Goal: Task Accomplishment & Management: Manage account settings

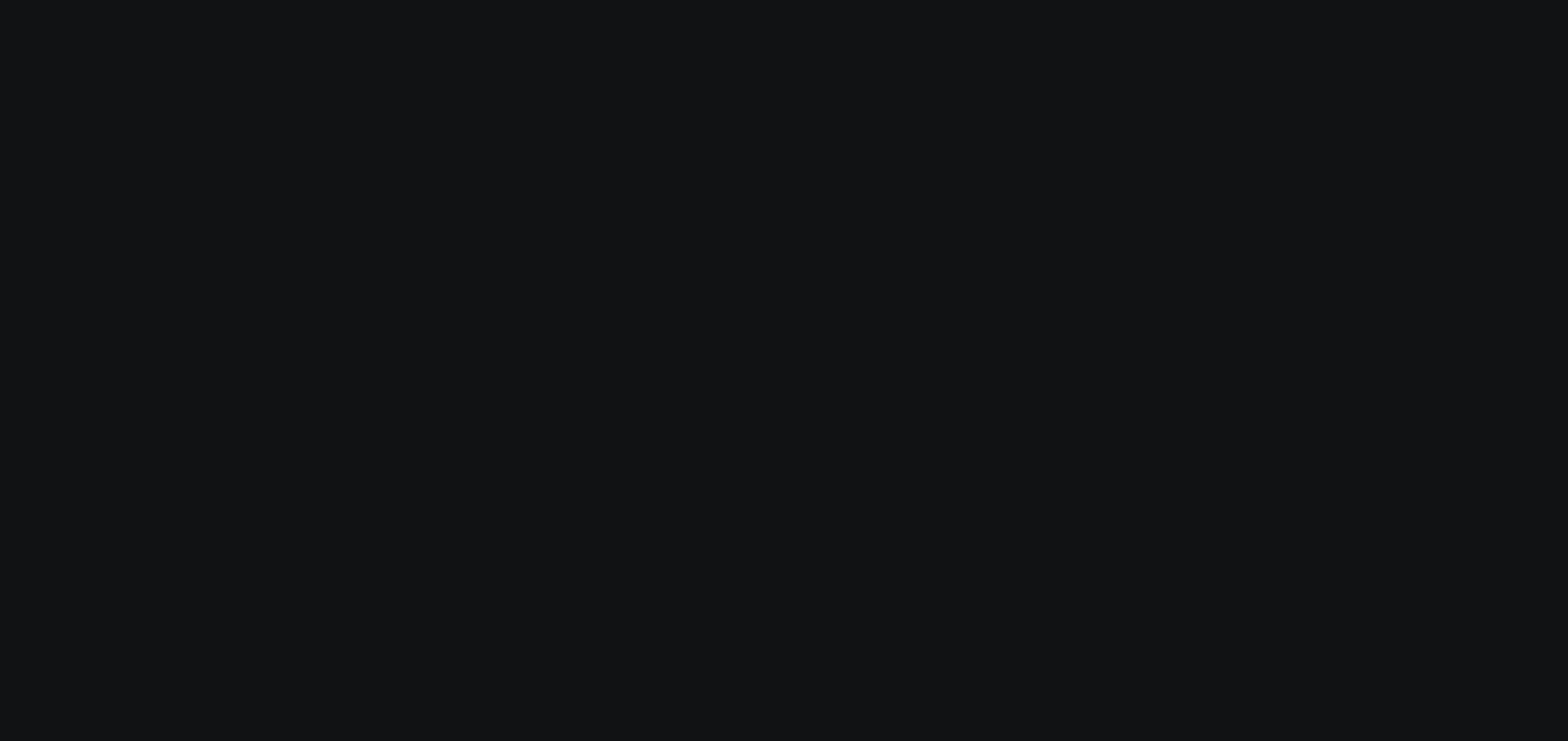
click at [300, 218] on body at bounding box center [784, 370] width 1568 height 741
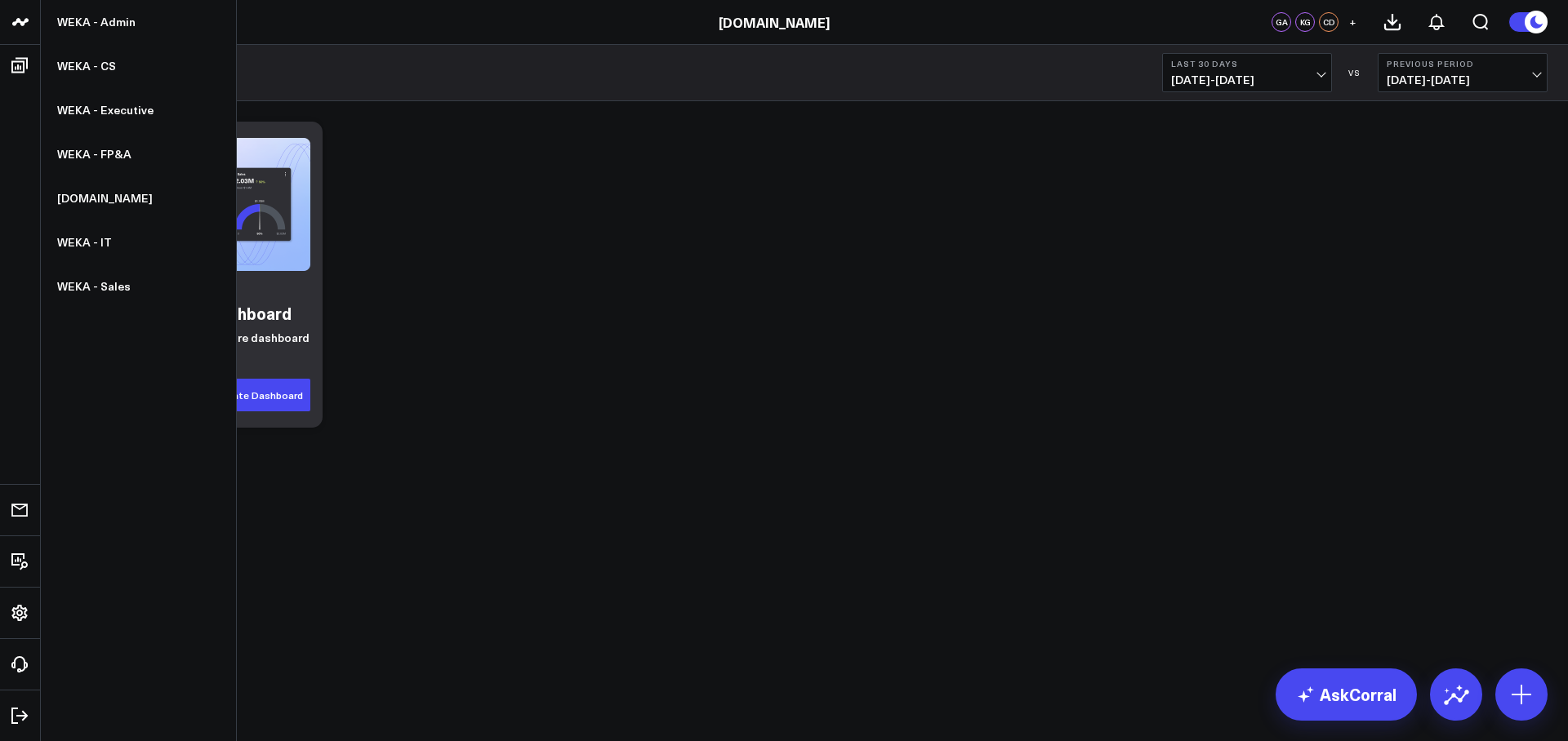
click at [22, 25] on icon at bounding box center [19, 22] width 8 height 8
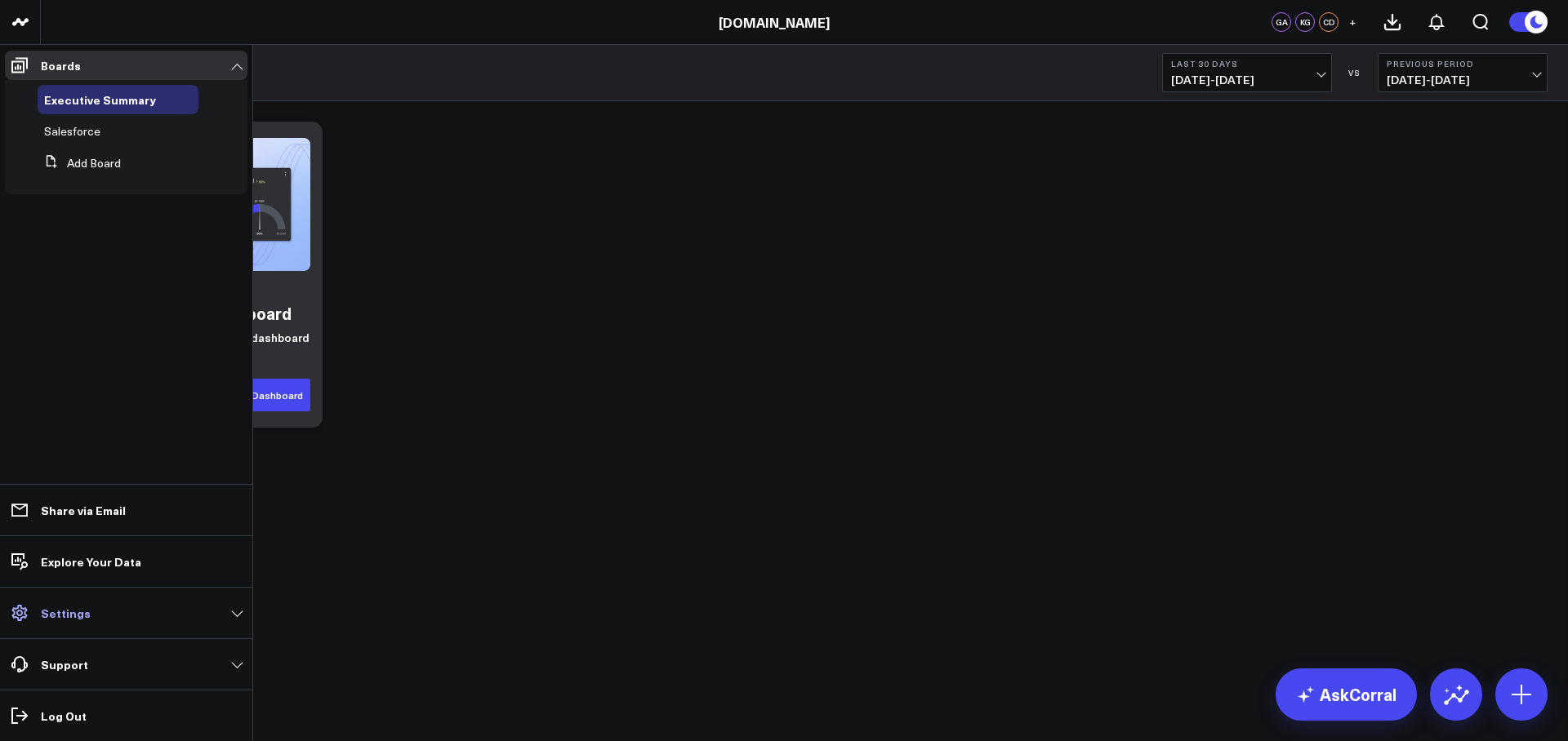
click at [142, 611] on link "Settings" at bounding box center [126, 613] width 242 height 29
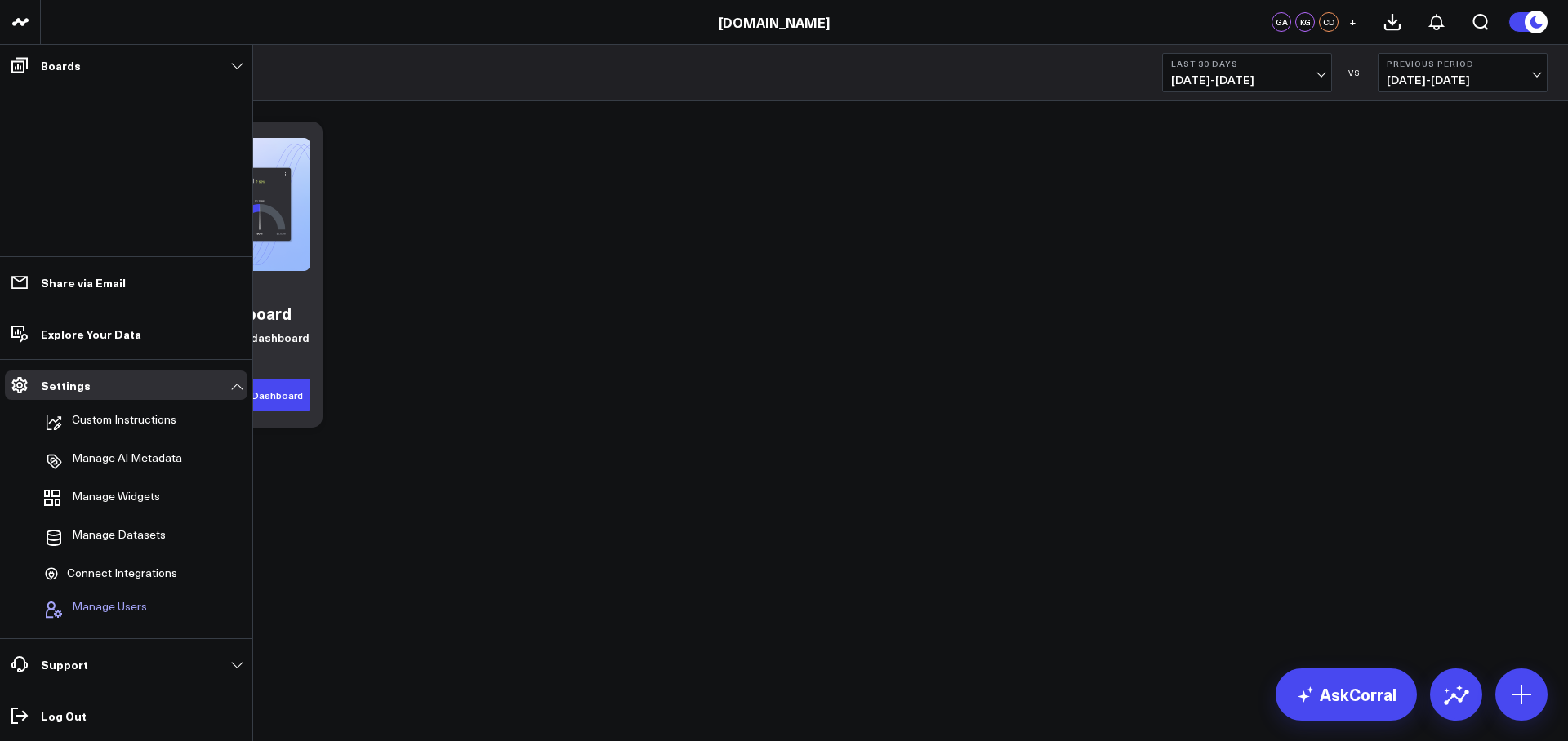
click at [134, 608] on span "Manage Users" at bounding box center [109, 610] width 75 height 20
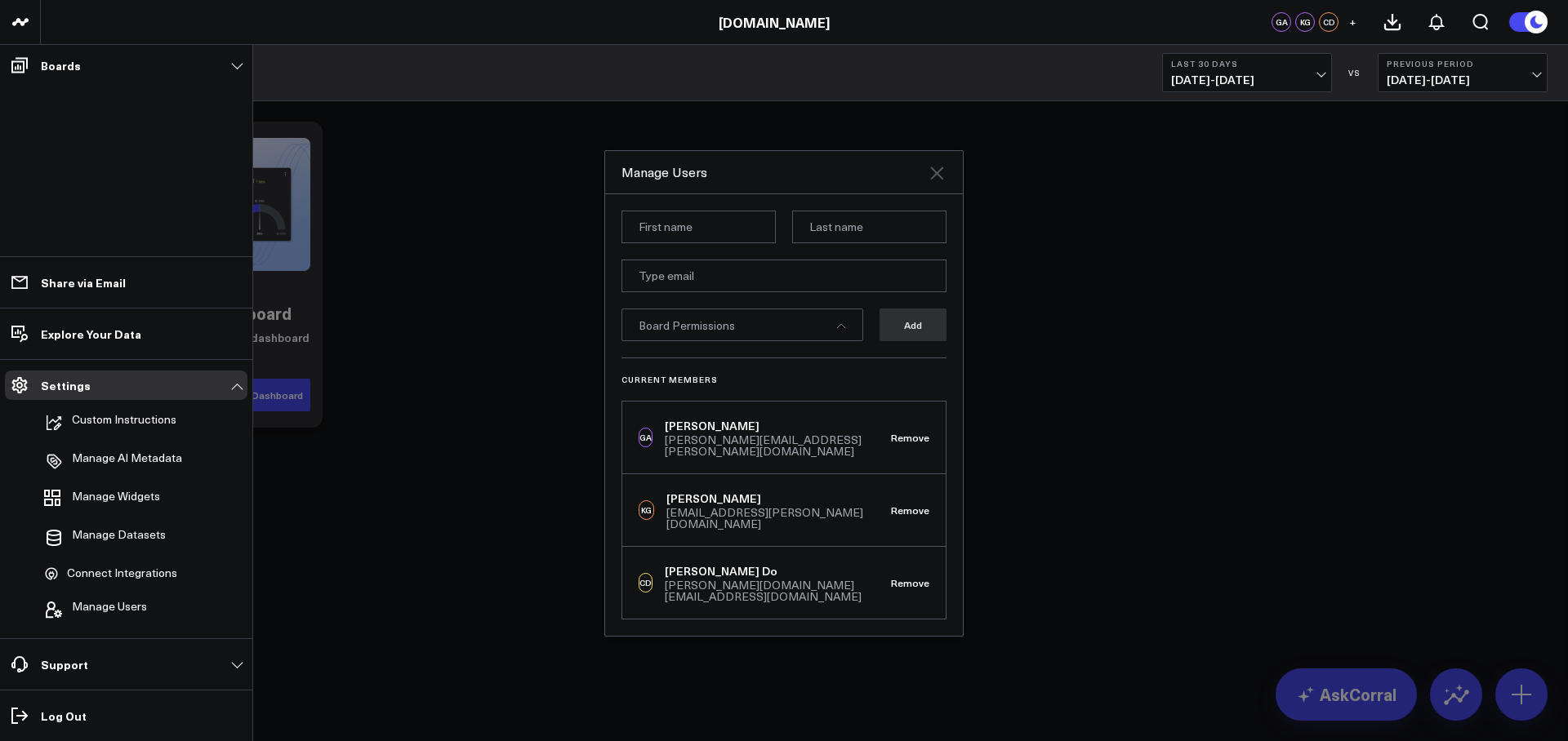
click at [940, 179] on icon at bounding box center [936, 173] width 13 height 13
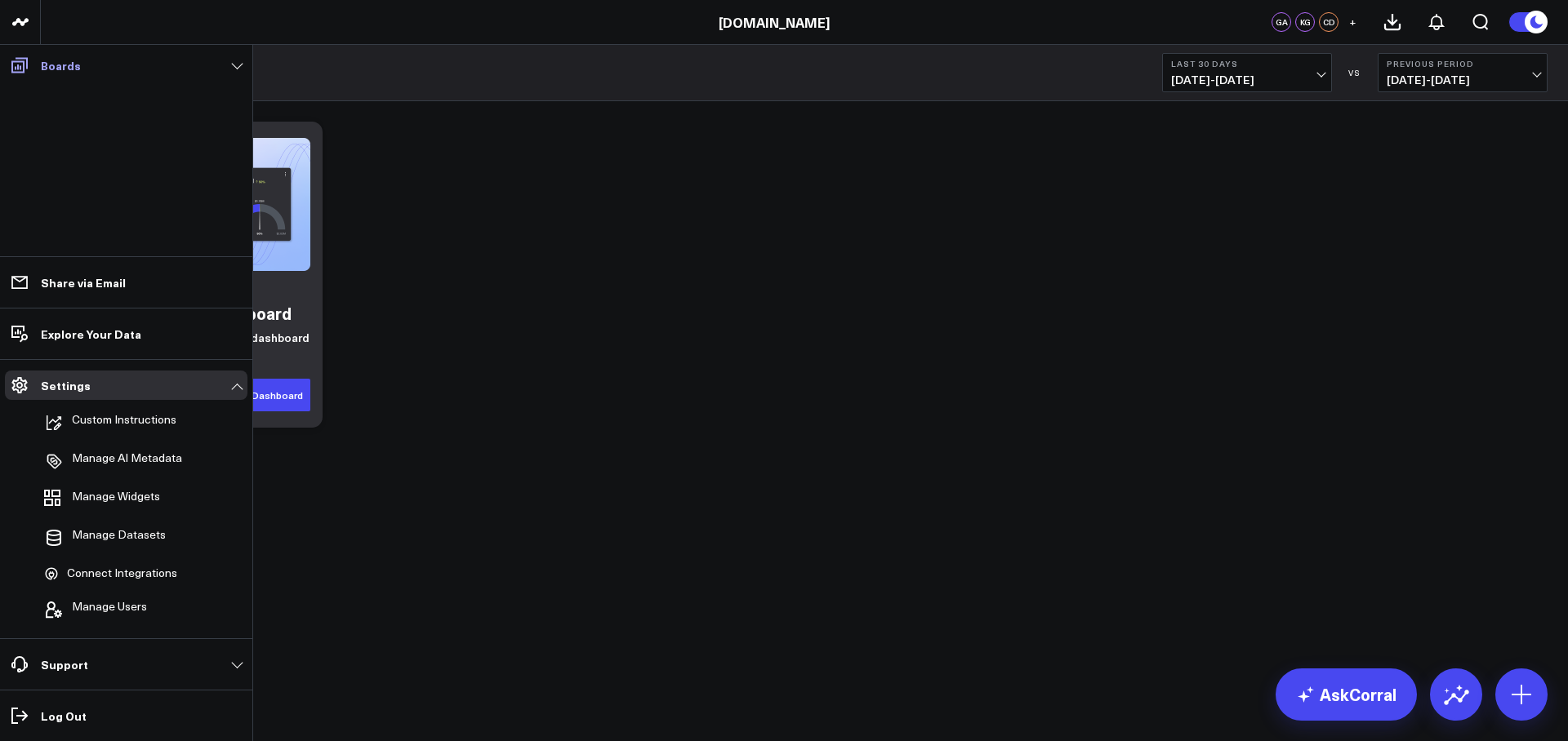
click at [234, 68] on link "Boards" at bounding box center [126, 66] width 242 height 29
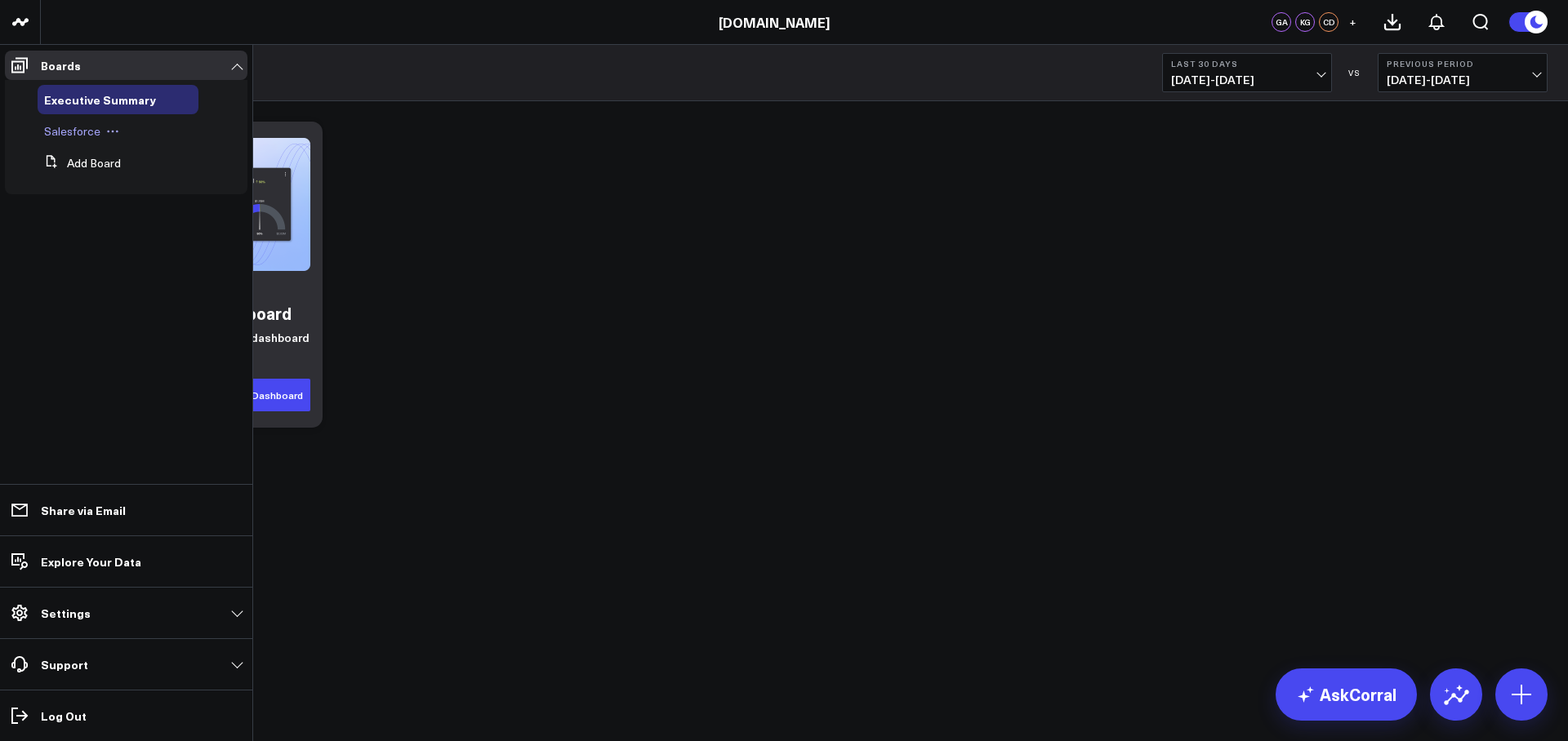
click at [95, 133] on span "Salesforce" at bounding box center [72, 131] width 56 height 16
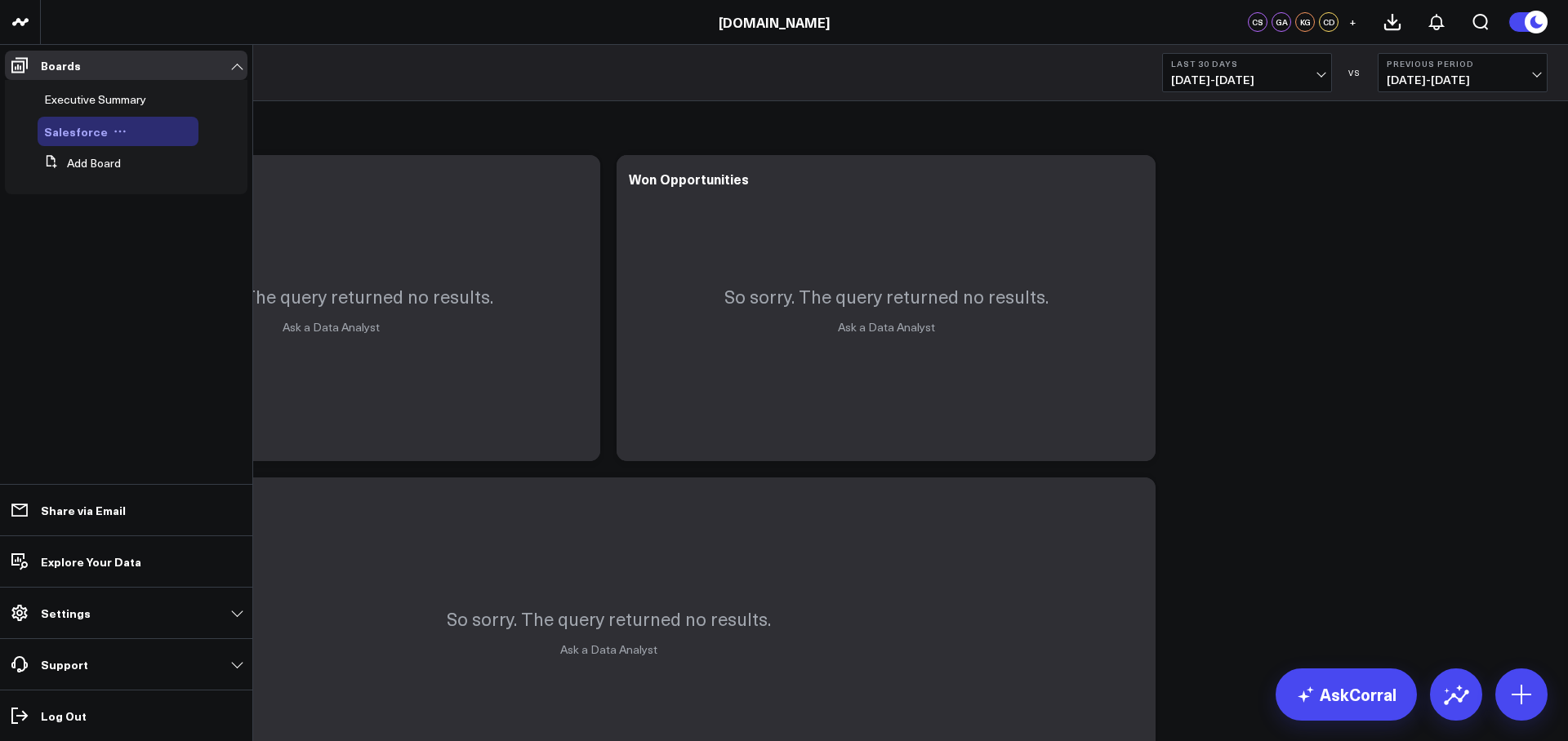
click at [73, 128] on span "Salesforce" at bounding box center [76, 131] width 64 height 16
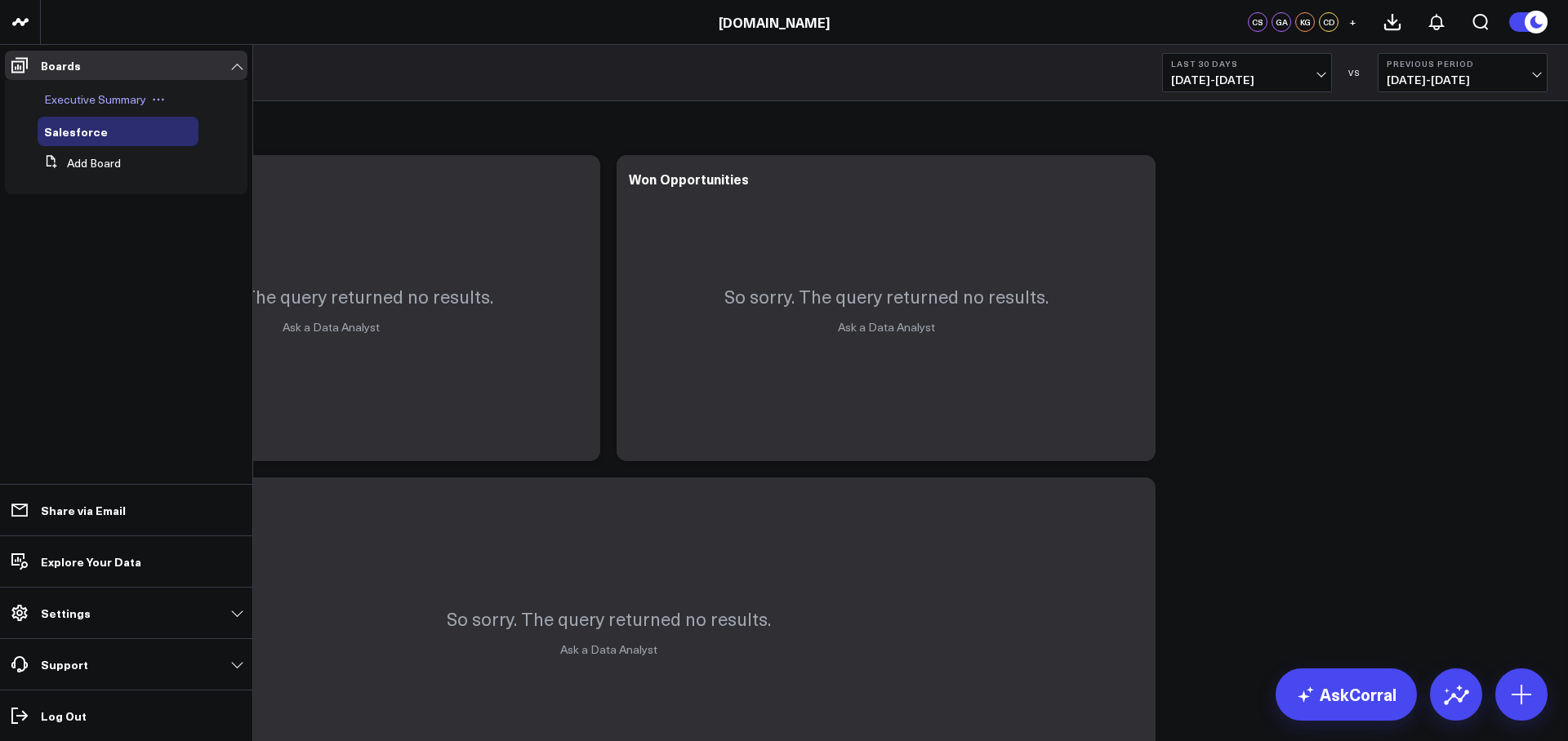
click at [111, 104] on span "Executive Summary" at bounding box center [95, 99] width 102 height 16
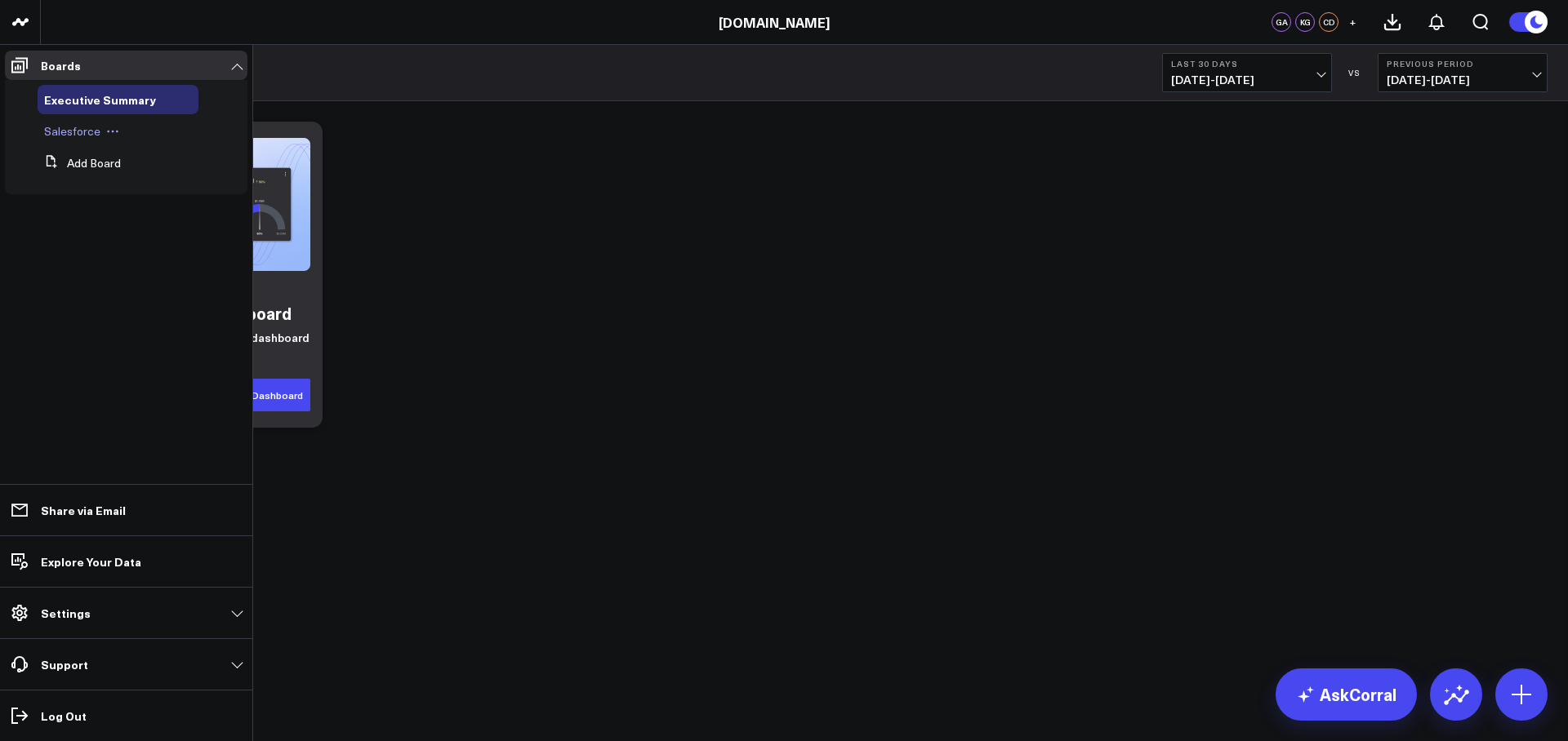
click at [75, 134] on span "Salesforce" at bounding box center [72, 131] width 56 height 16
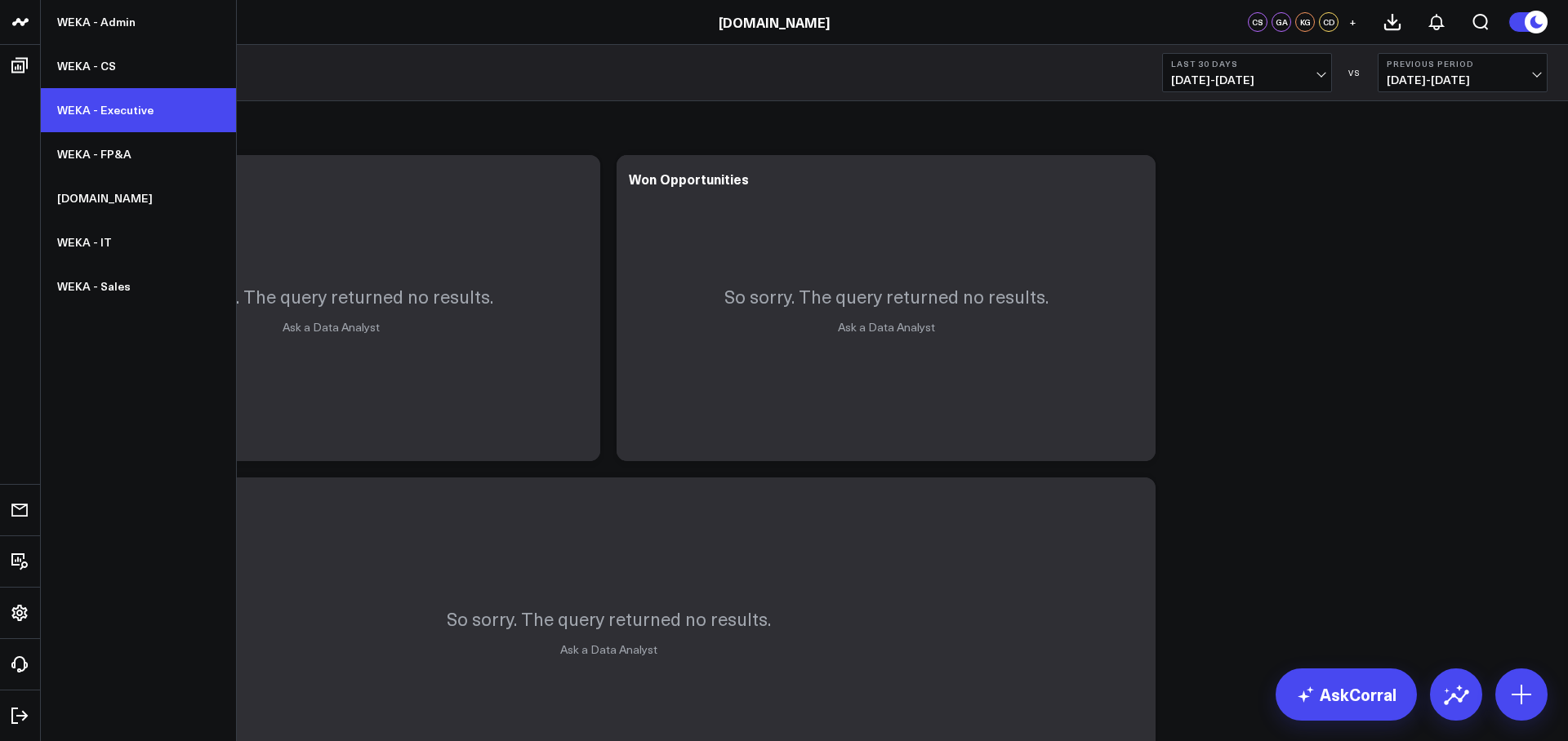
click at [95, 97] on link "WEKA - Executive" at bounding box center [138, 110] width 195 height 44
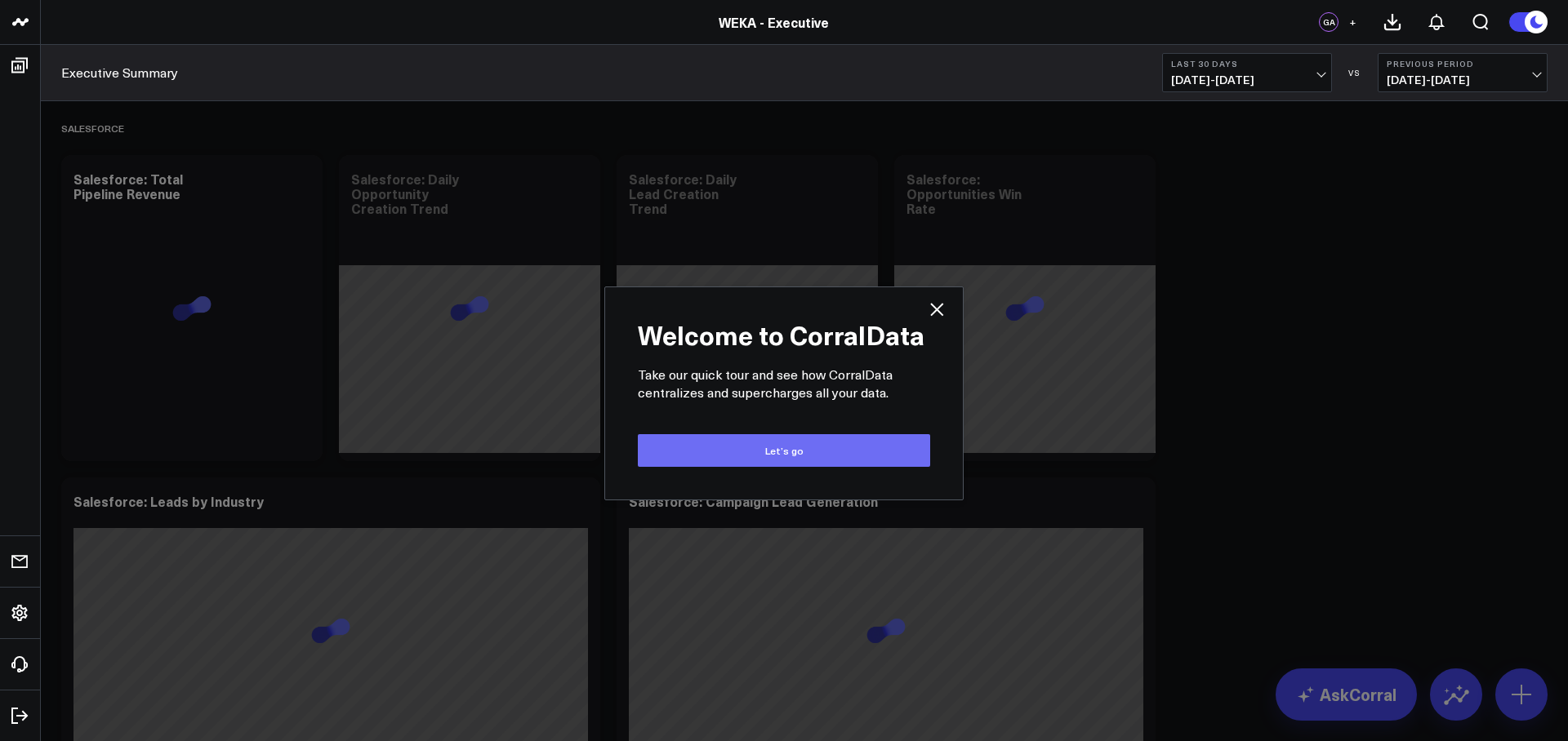
click at [891, 449] on button "Let’s go" at bounding box center [784, 450] width 293 height 33
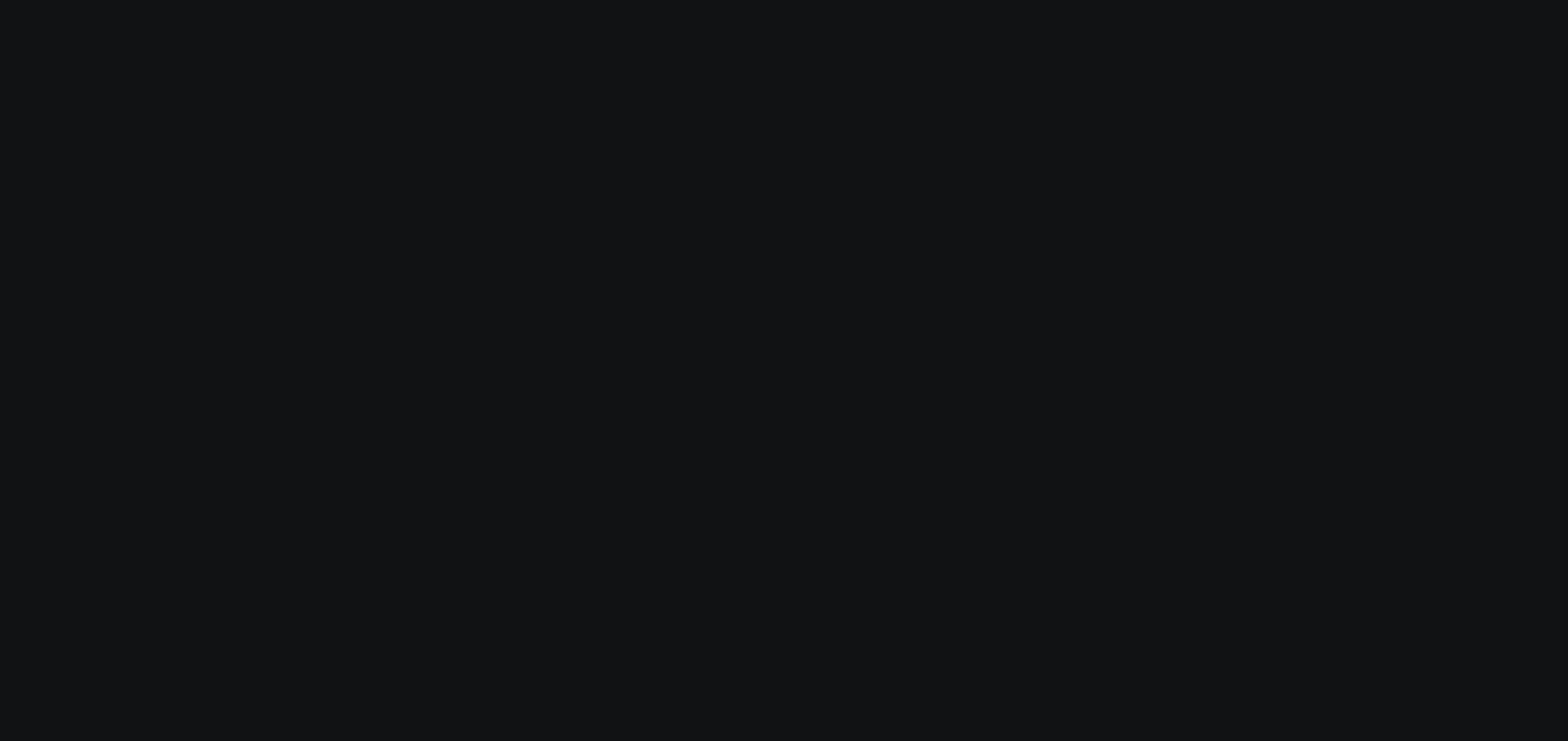
click at [817, 495] on body "Modify via AI Cancel AskCorral This feature is experimental, yet powerful. Alwa…" at bounding box center [784, 370] width 1568 height 741
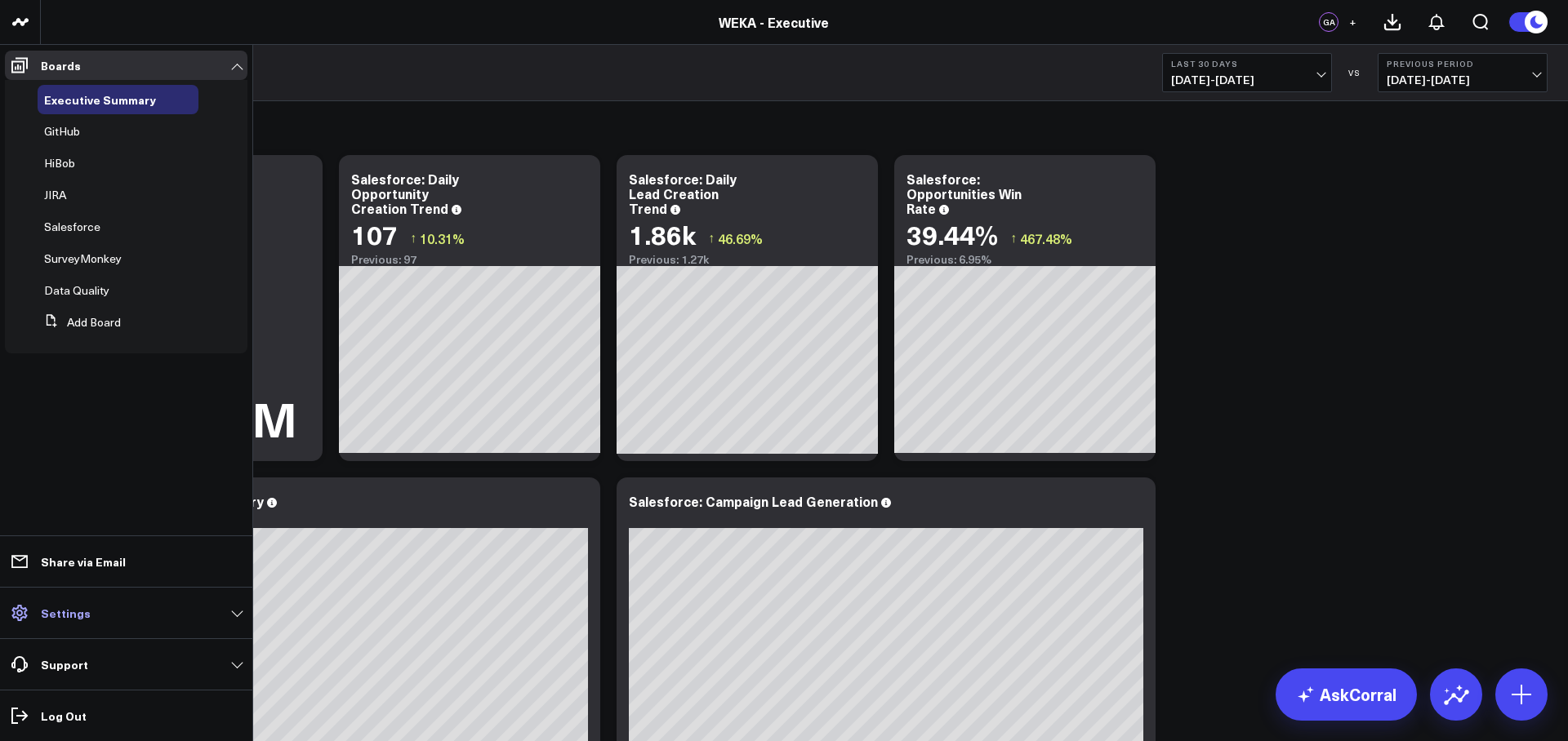
click at [96, 607] on link "Settings" at bounding box center [126, 613] width 242 height 29
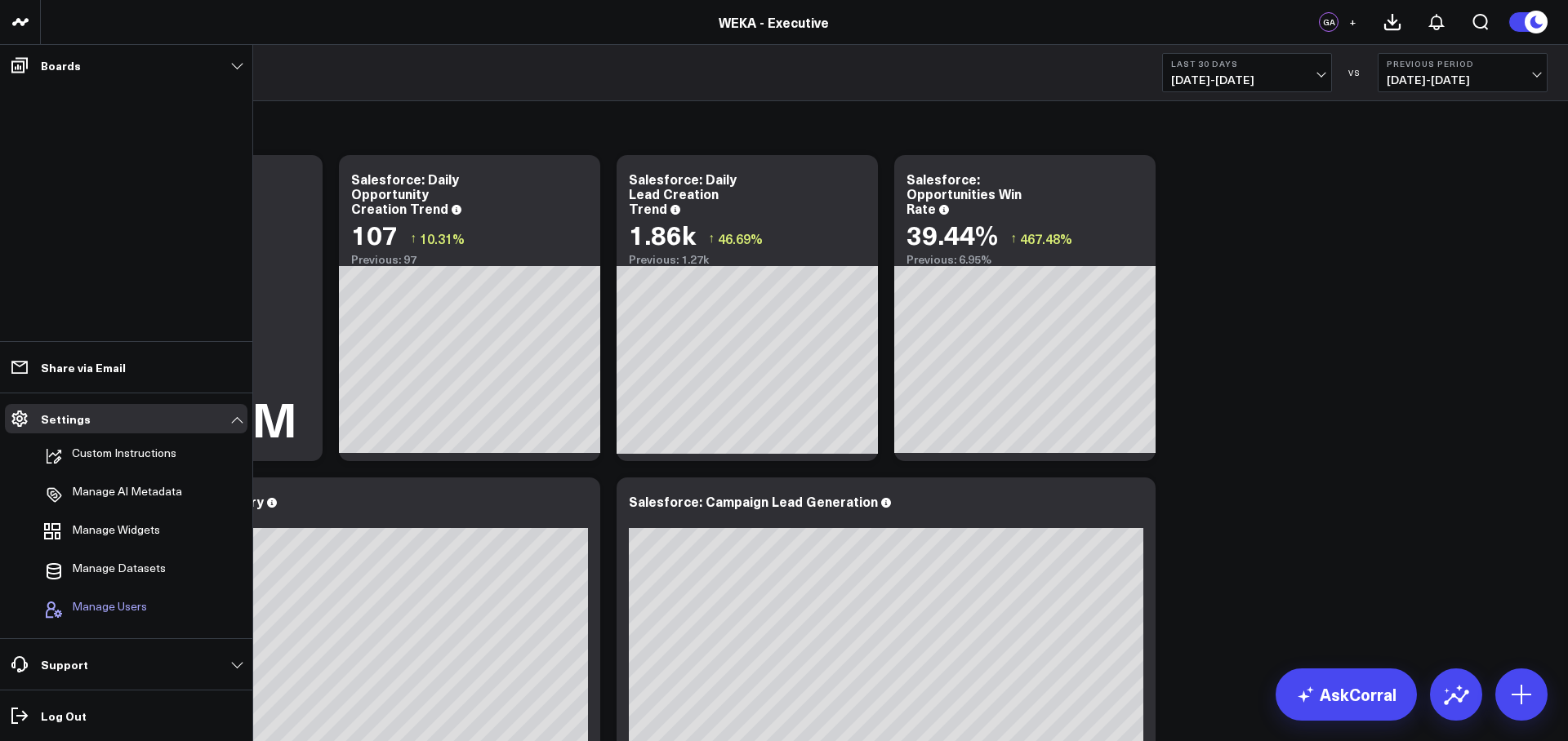
click at [127, 608] on span "Manage Users" at bounding box center [109, 610] width 75 height 20
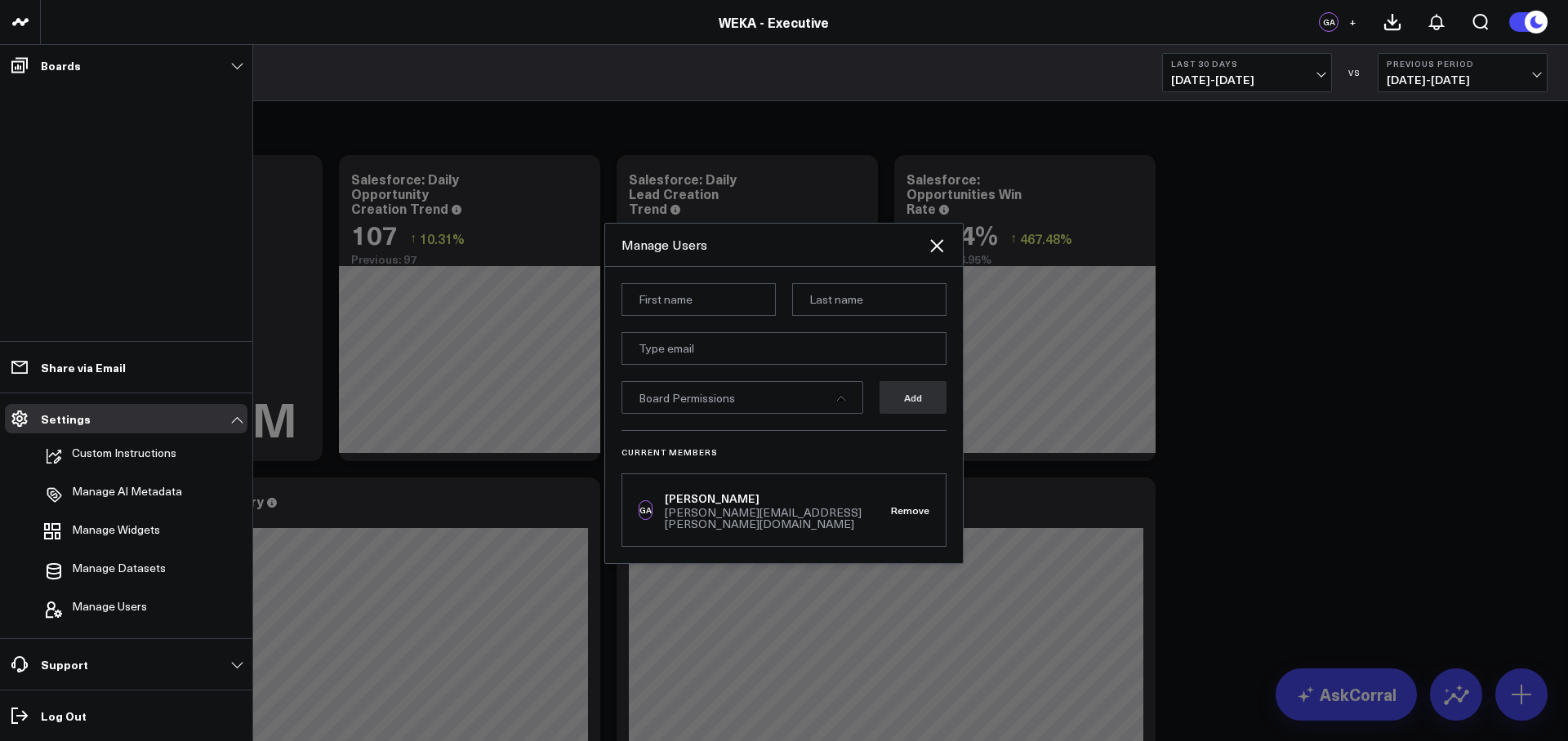
click at [680, 298] on input at bounding box center [698, 299] width 154 height 33
type input "k"
type input "Katia"
type input "Gleber"
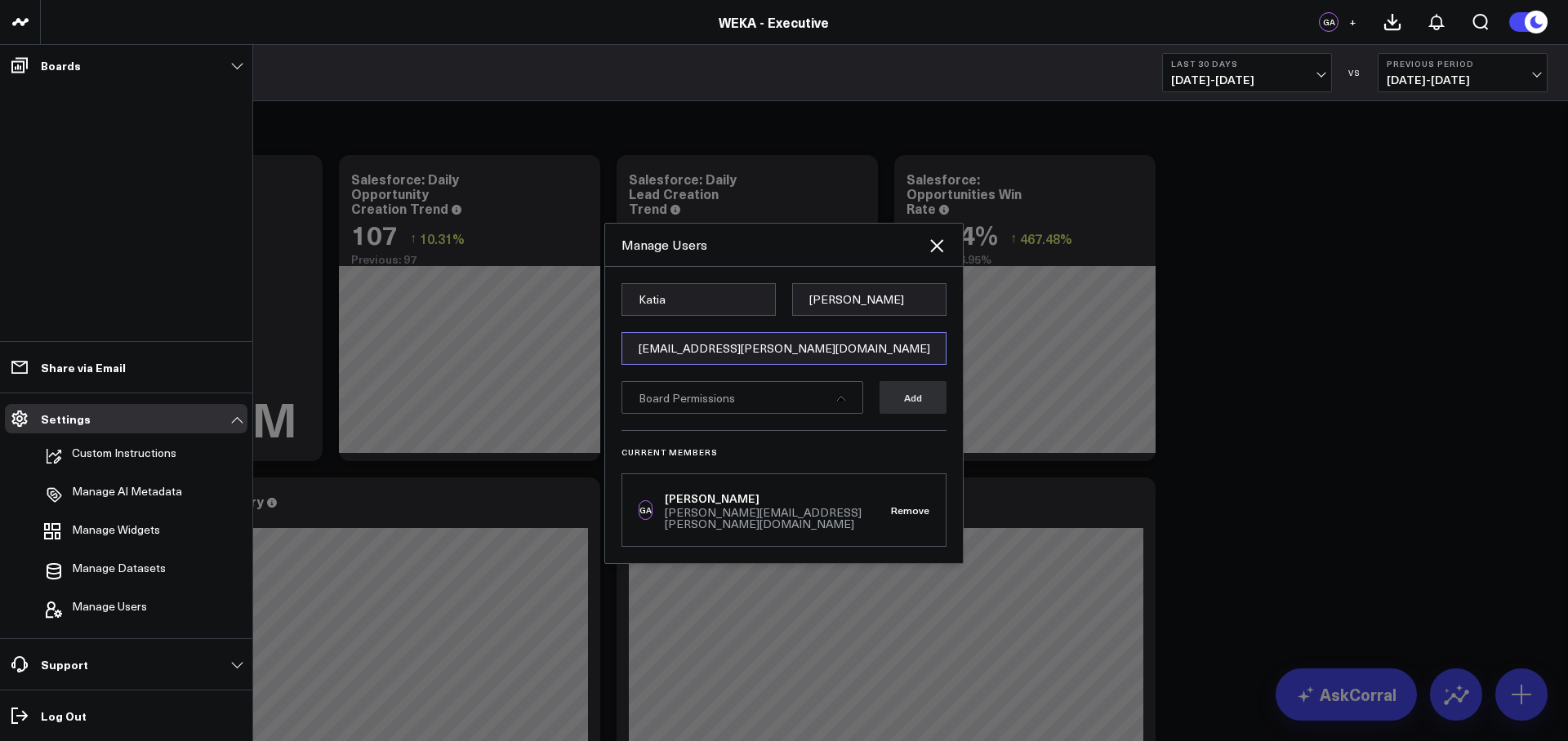
type input "[EMAIL_ADDRESS][PERSON_NAME][DOMAIN_NAME]"
click at [795, 407] on div "Board Permissions" at bounding box center [742, 398] width 242 height 33
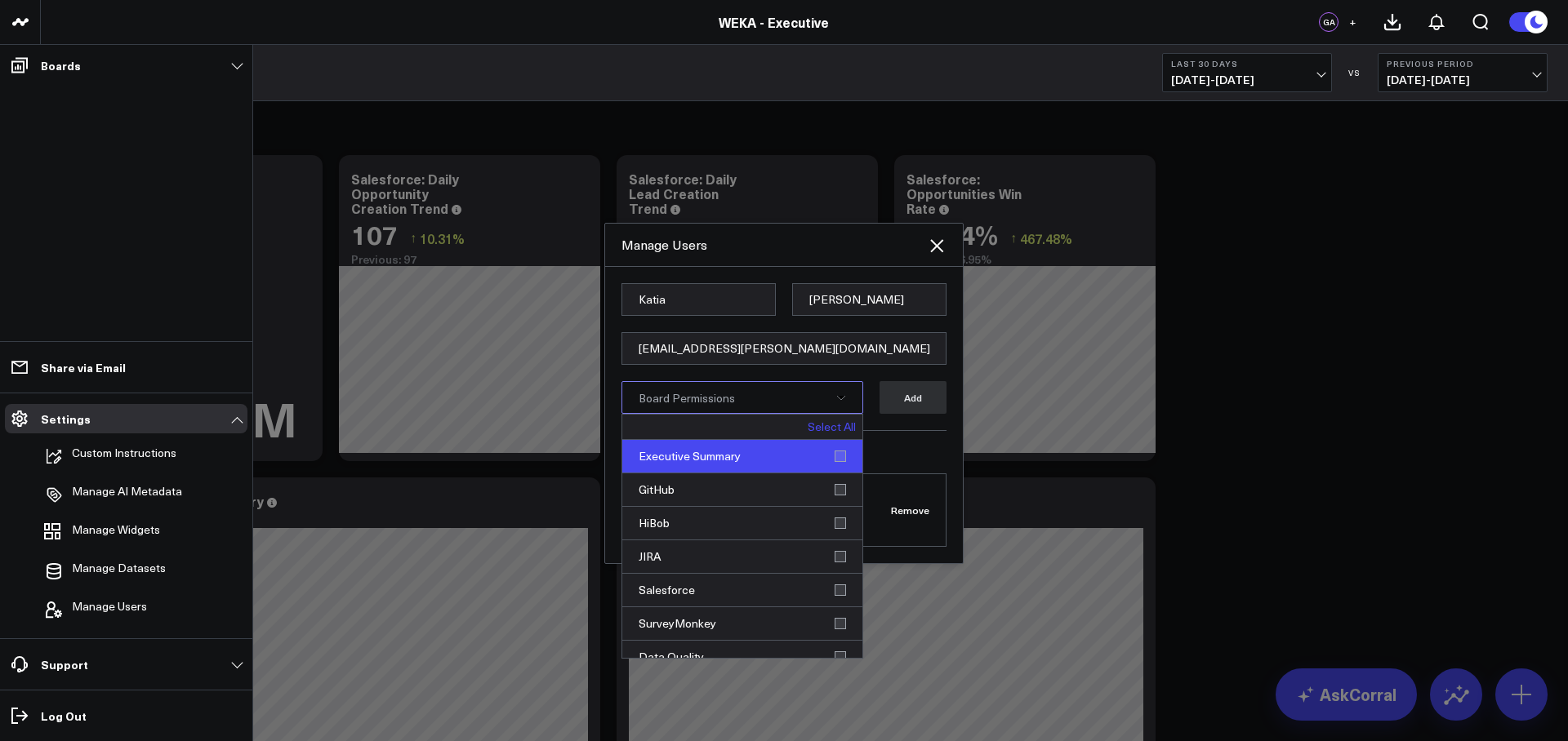
click at [830, 453] on div "Executive Summary" at bounding box center [742, 456] width 240 height 34
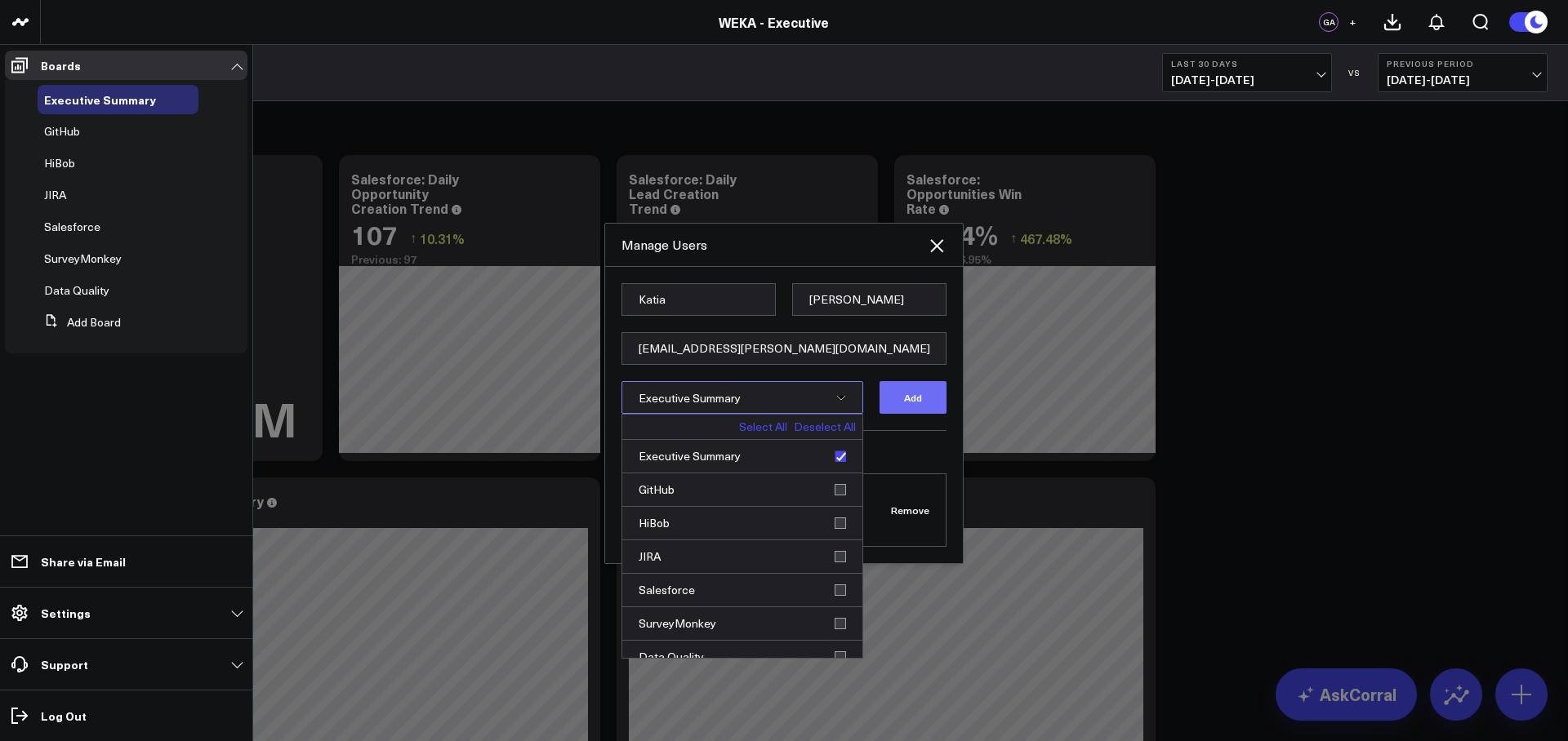
click at [910, 412] on button "Add" at bounding box center [913, 398] width 67 height 33
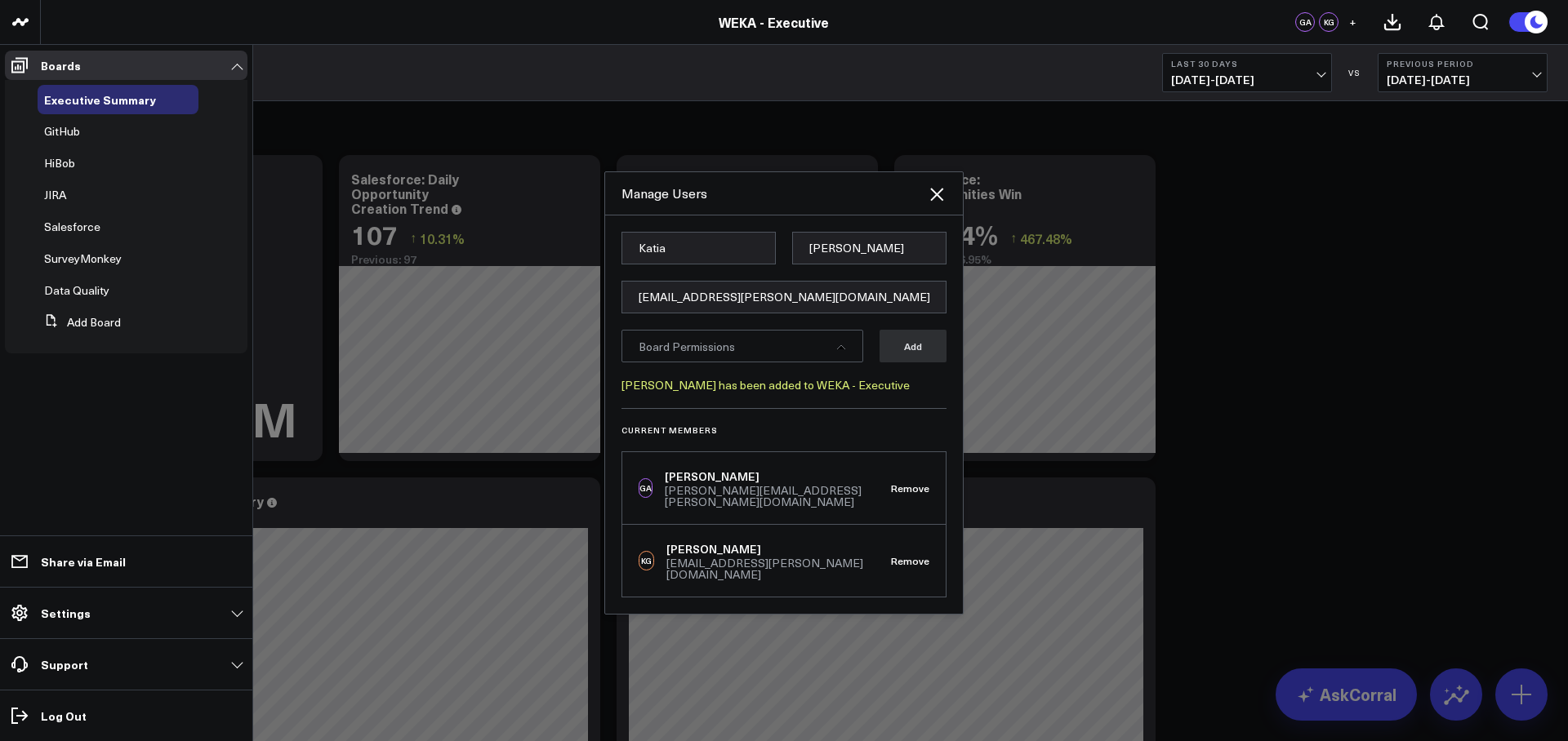
click at [833, 356] on div "Board Permissions" at bounding box center [742, 346] width 242 height 33
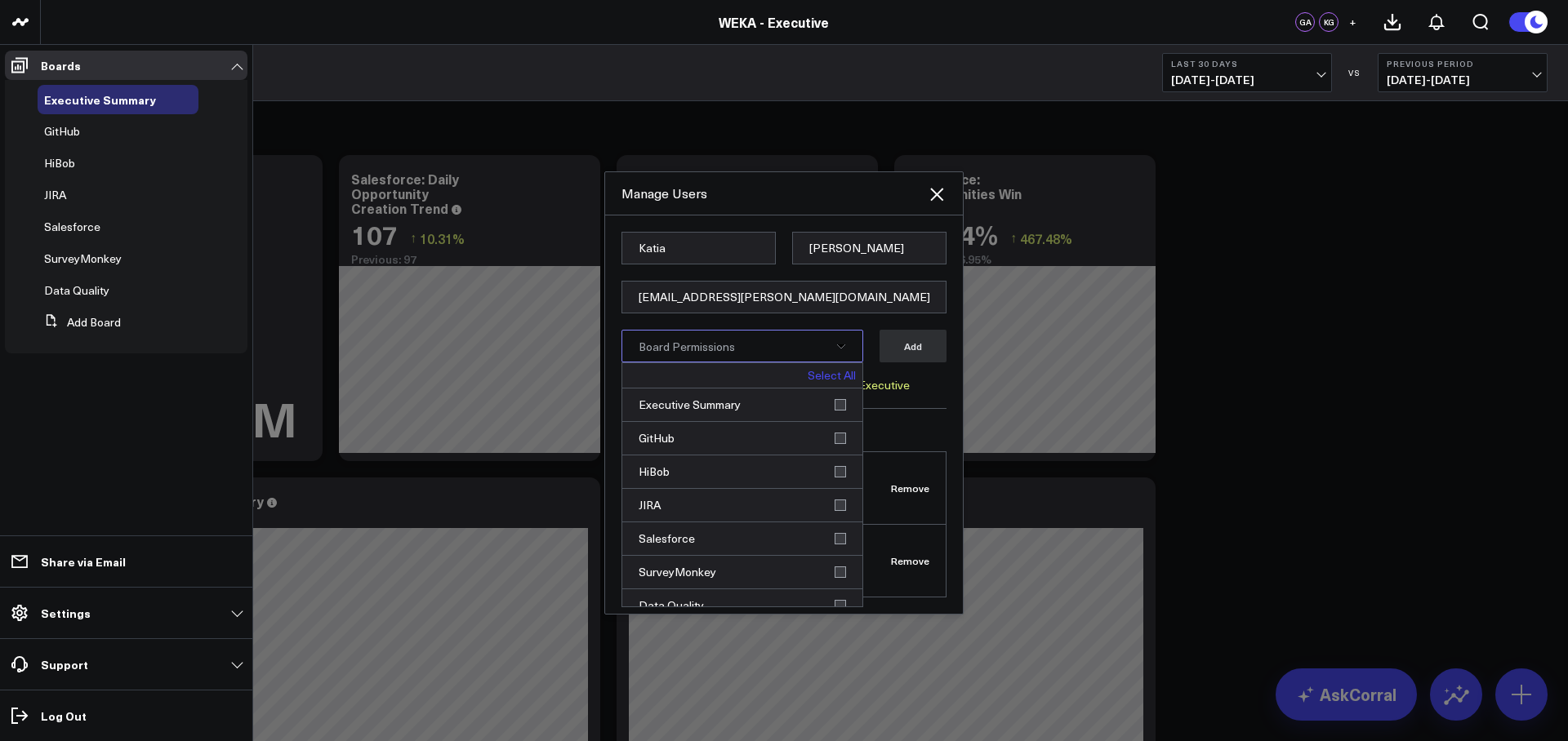
click at [833, 381] on link "Select All" at bounding box center [832, 375] width 48 height 11
click at [910, 356] on button "Add" at bounding box center [913, 346] width 67 height 33
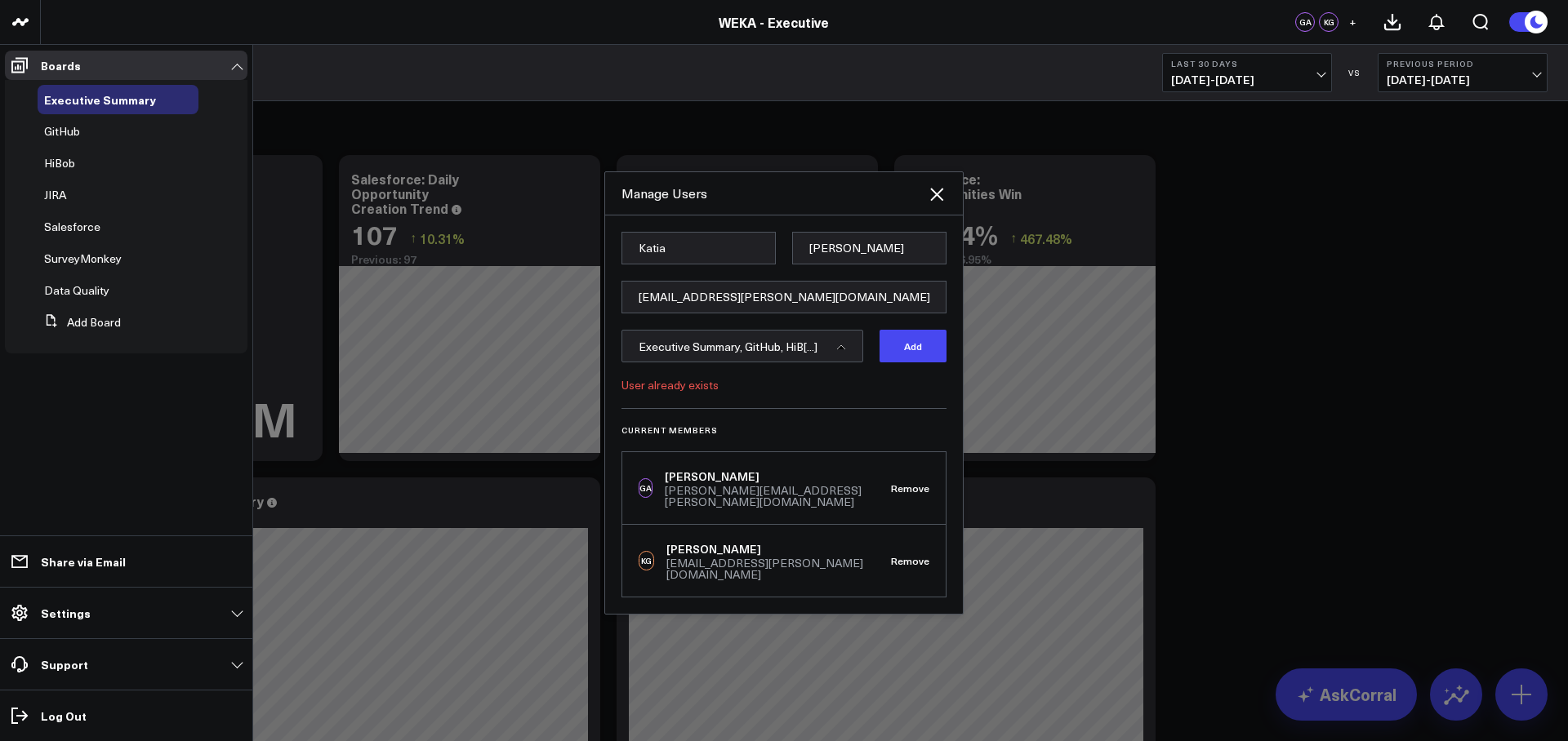
click at [851, 362] on div "Executive Summary, GitHub, HiB[...]" at bounding box center [742, 346] width 242 height 33
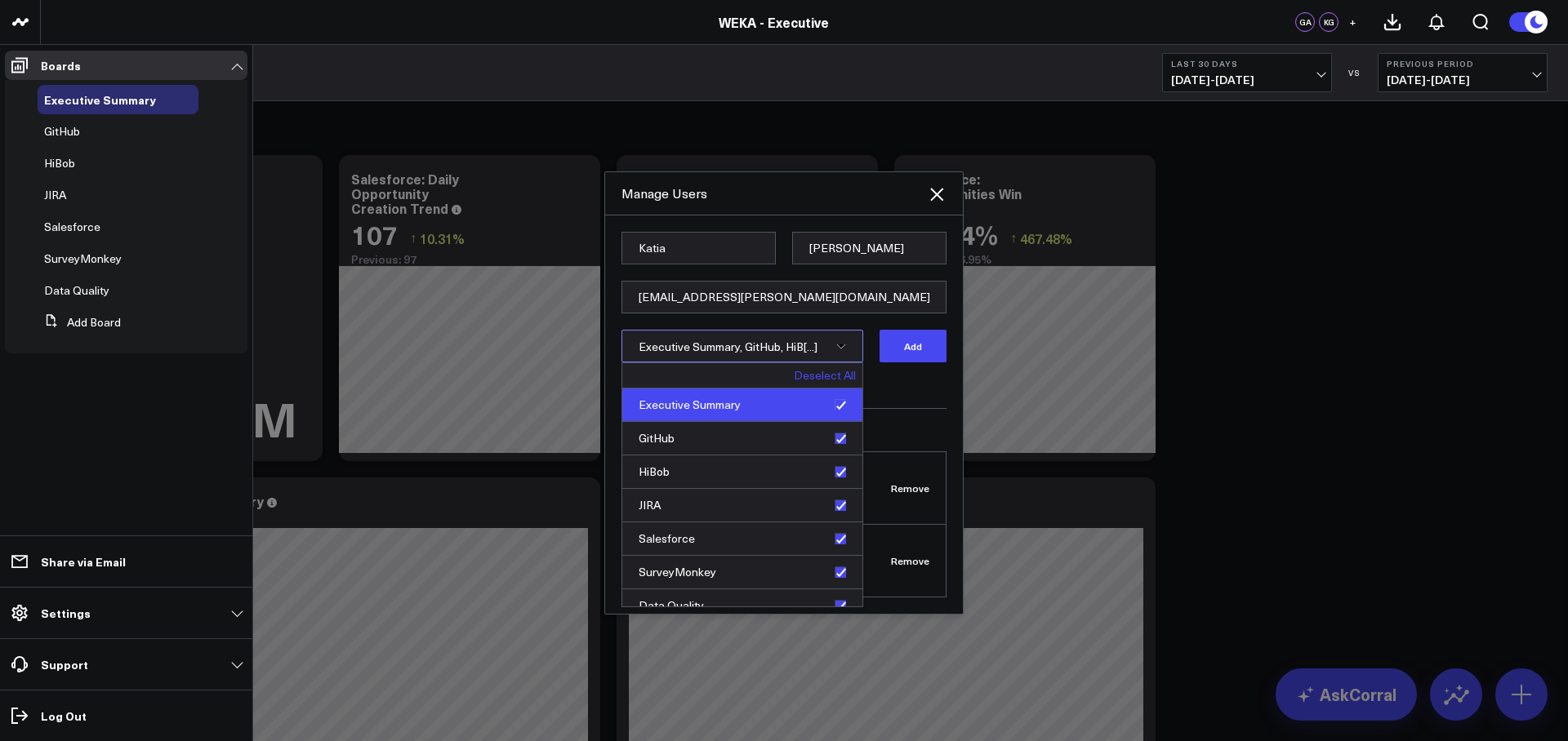
click at [833, 419] on div "Executive Summary" at bounding box center [742, 405] width 240 height 34
click at [908, 362] on button "Add" at bounding box center [913, 346] width 67 height 33
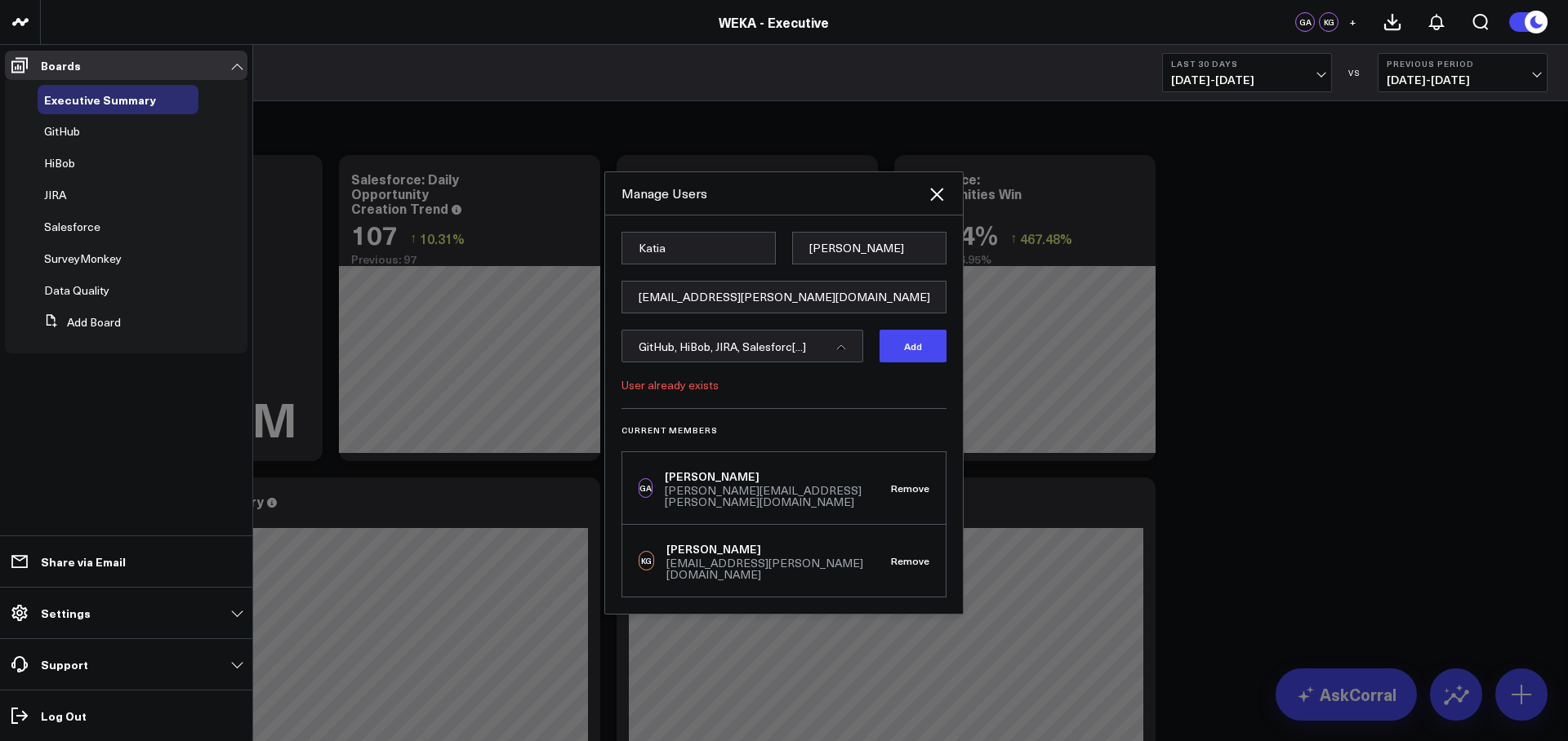
click at [892, 449] on div "Current Members GA Glenn Auyoung glenn.auyoung@weka.io Remove KG Katia Gleber k…" at bounding box center [784, 503] width 325 height 190
click at [944, 204] on icon at bounding box center [936, 194] width 20 height 20
